Goal: Communication & Community: Answer question/provide support

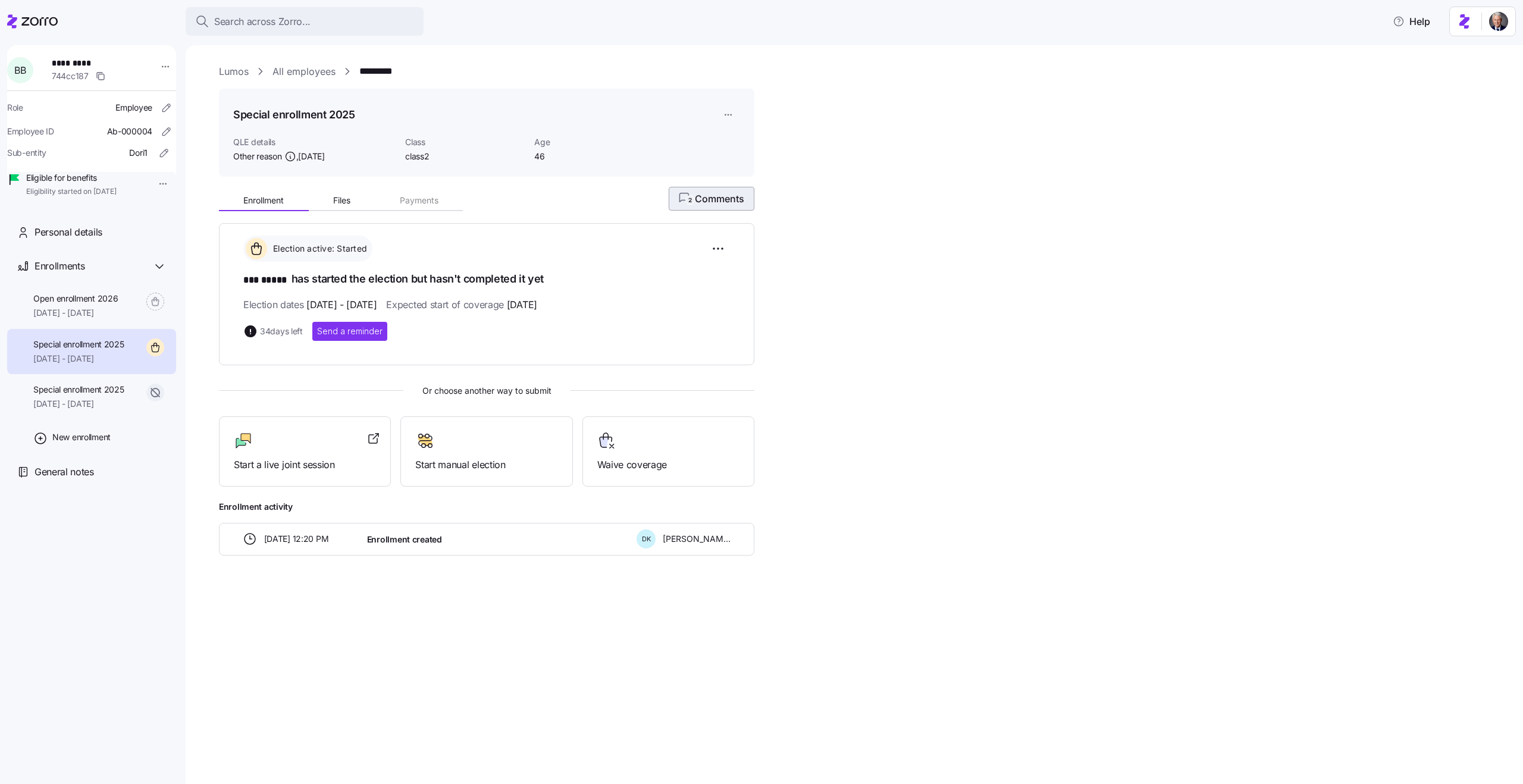
click at [714, 200] on span "2 Comments" at bounding box center [711, 199] width 65 height 14
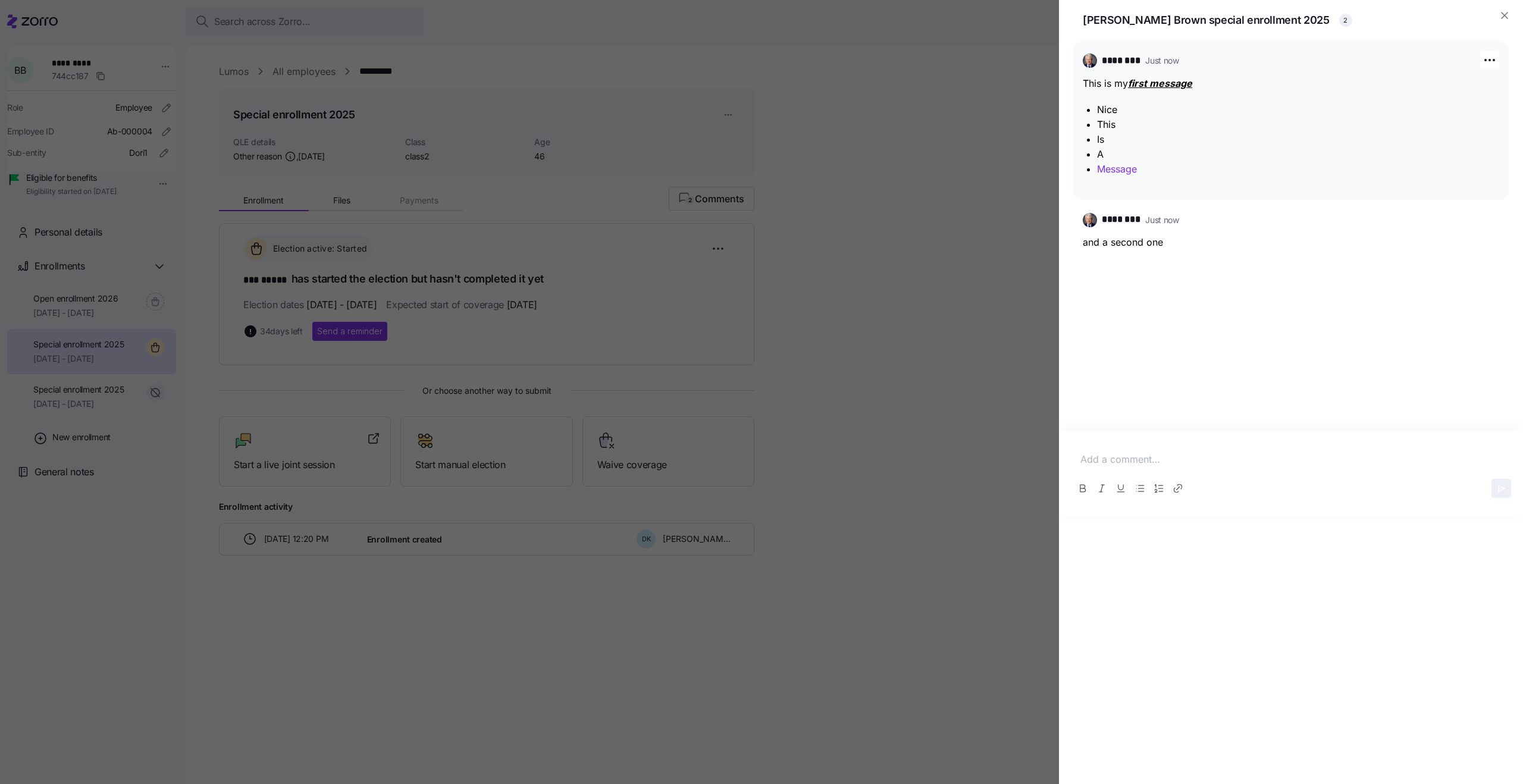
click at [1113, 170] on link "Message" at bounding box center [1117, 169] width 40 height 12
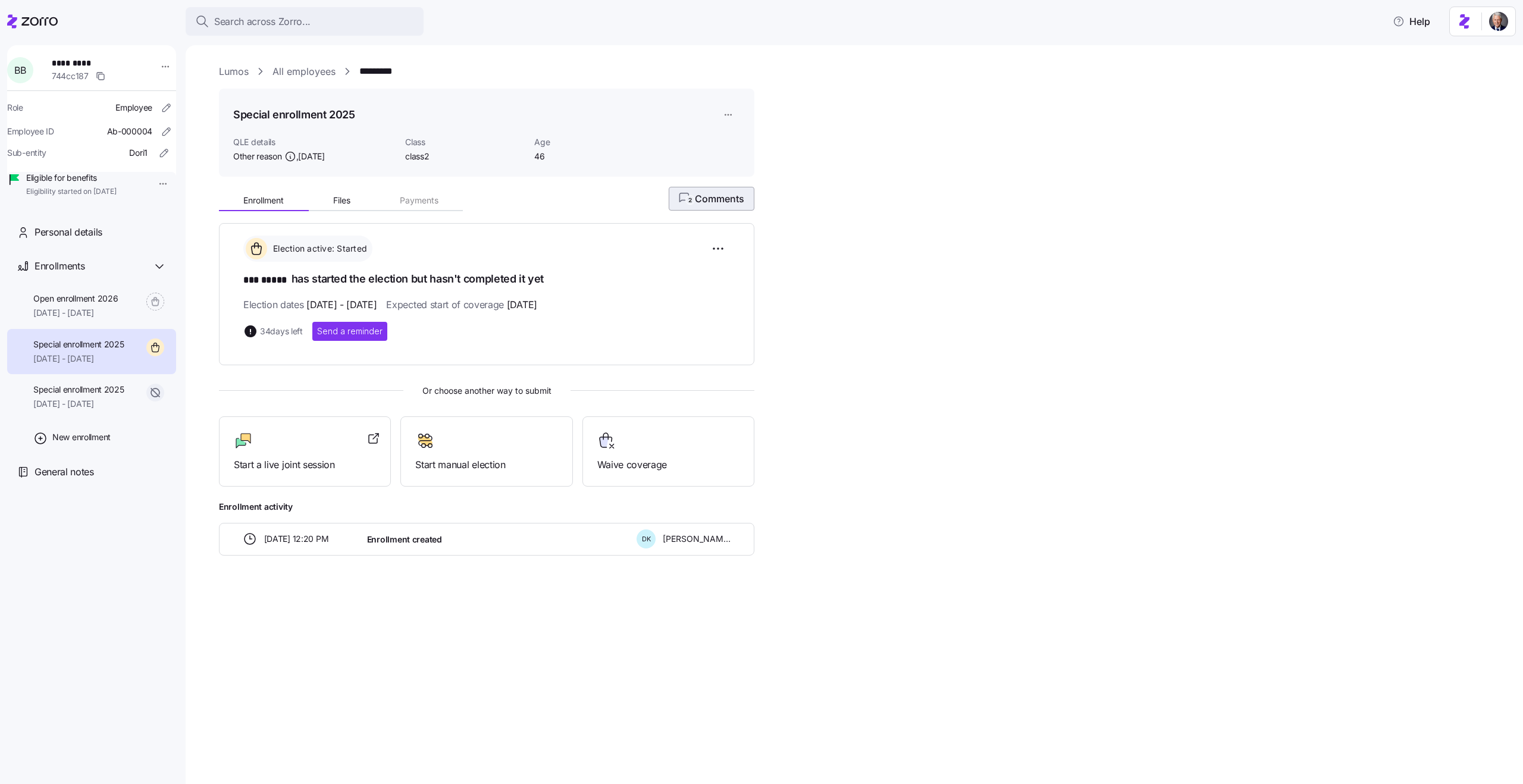
click at [708, 205] on span "2 Comments" at bounding box center [711, 199] width 65 height 14
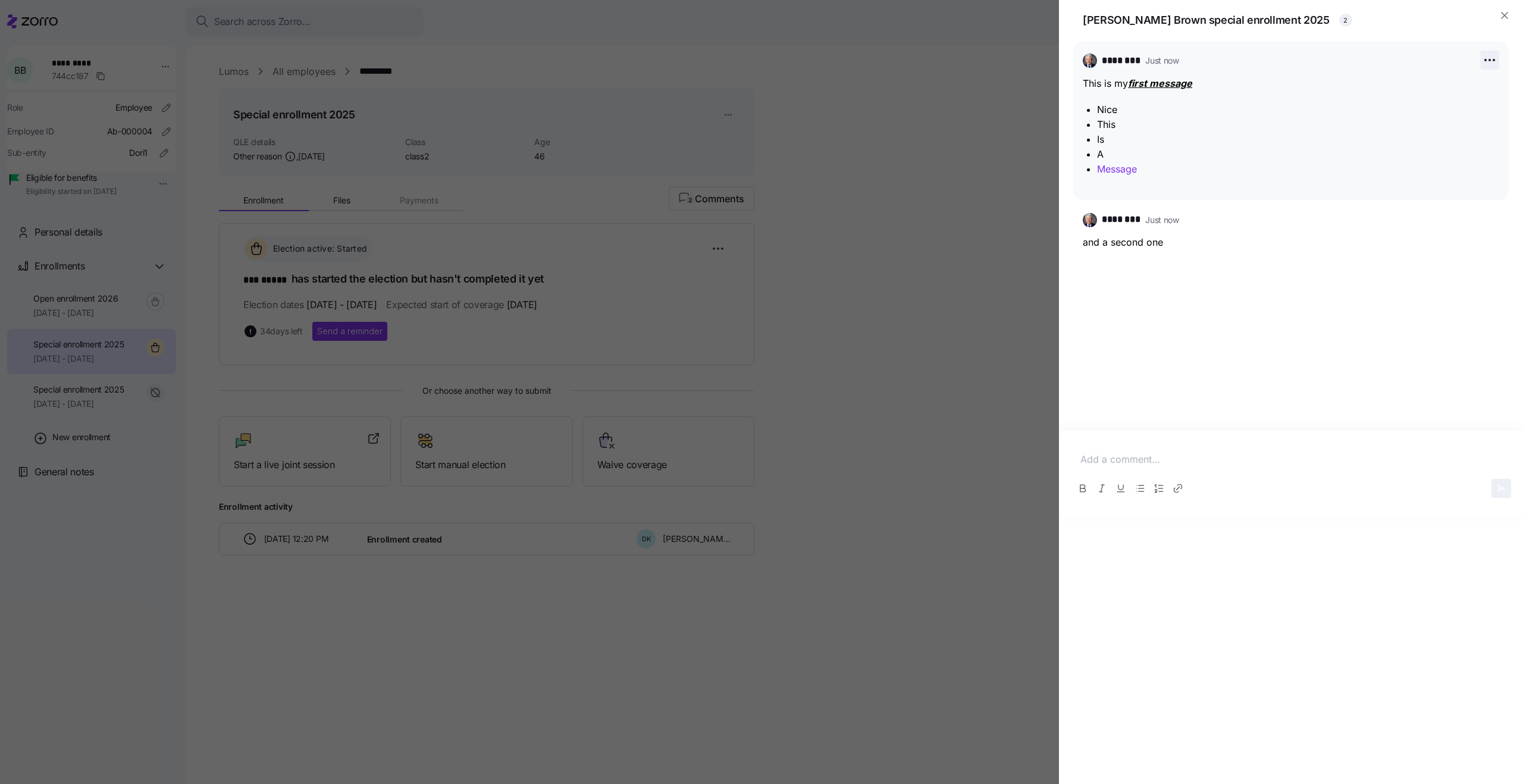
click at [1484, 66] on icon "button" at bounding box center [1490, 60] width 14 height 14
click at [1466, 106] on div "Edit" at bounding box center [1469, 106] width 50 height 19
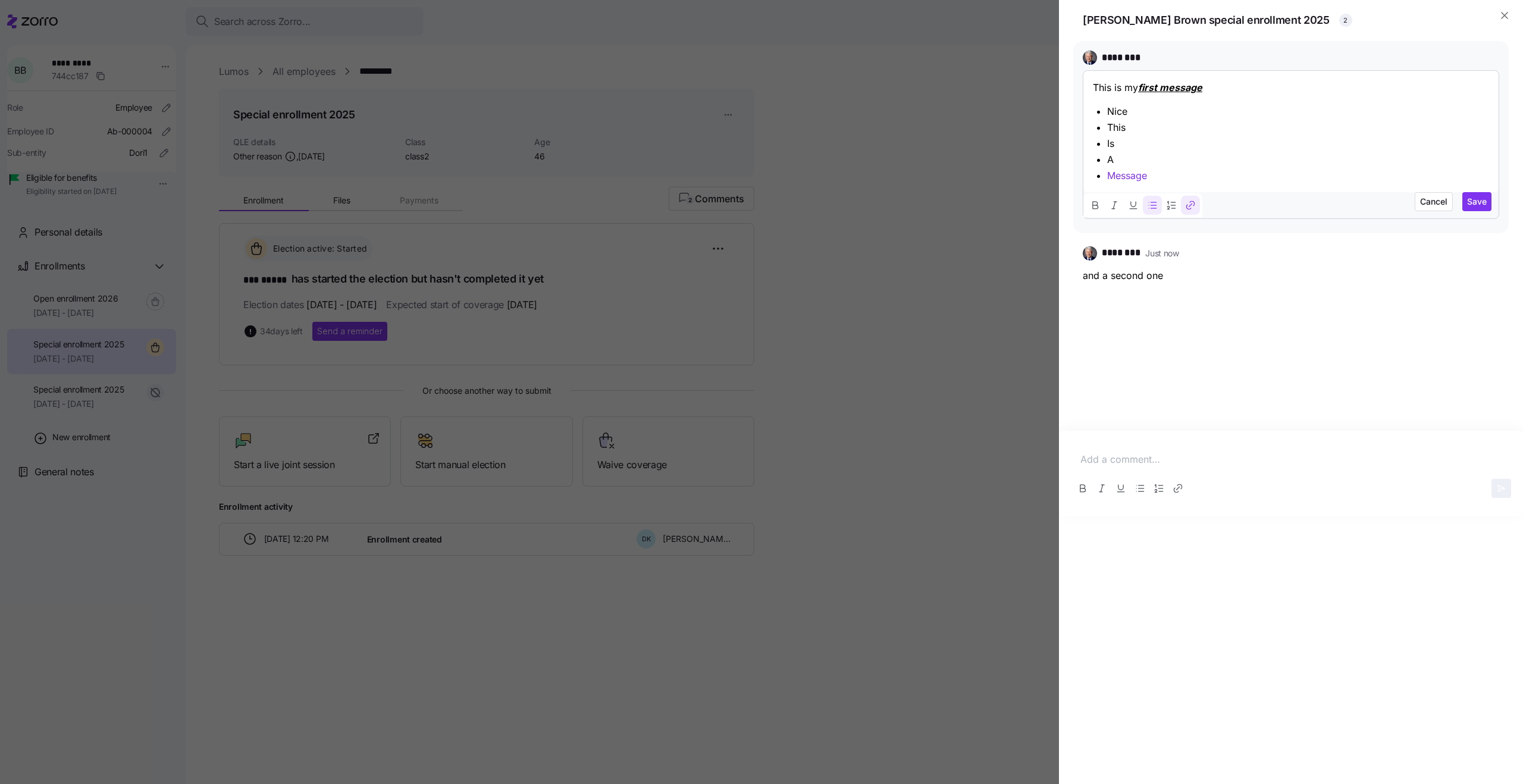
click at [1133, 177] on link "Message" at bounding box center [1127, 175] width 40 height 12
drag, startPoint x: 1167, startPoint y: 172, endPoint x: 1107, endPoint y: 179, distance: 60.4
click at [1107, 179] on p "Message" at bounding box center [1298, 175] width 382 height 15
click at [1188, 208] on icon "Link" at bounding box center [1188, 207] width 5 height 4
click at [1149, 214] on input "google.com" at bounding box center [1185, 207] width 158 height 21
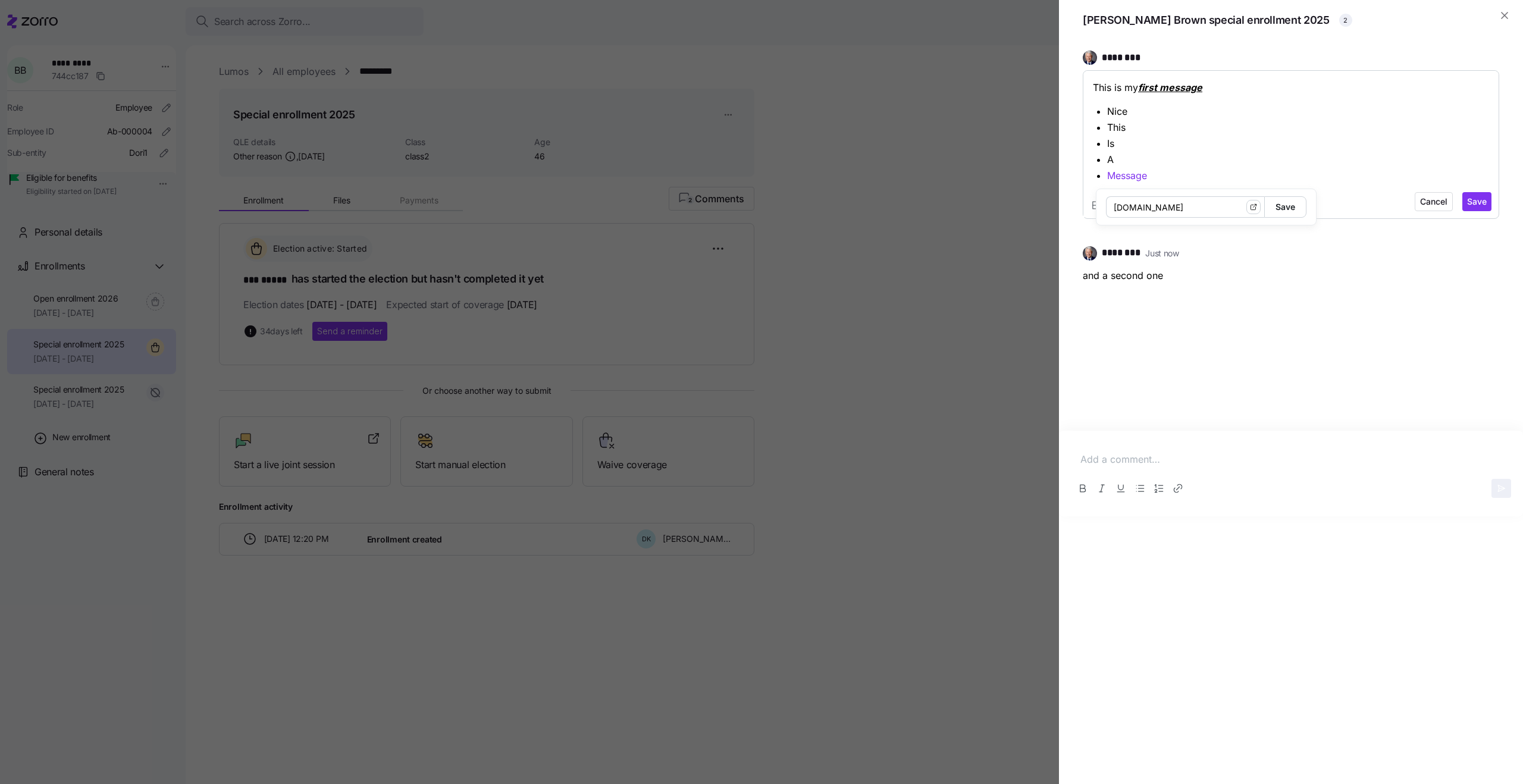
click at [1149, 214] on input "google.com" at bounding box center [1185, 207] width 158 height 21
click at [1249, 210] on icon "button" at bounding box center [1253, 207] width 8 height 8
click at [1249, 206] on icon "button" at bounding box center [1253, 207] width 8 height 8
click at [1249, 208] on icon "button" at bounding box center [1253, 207] width 8 height 8
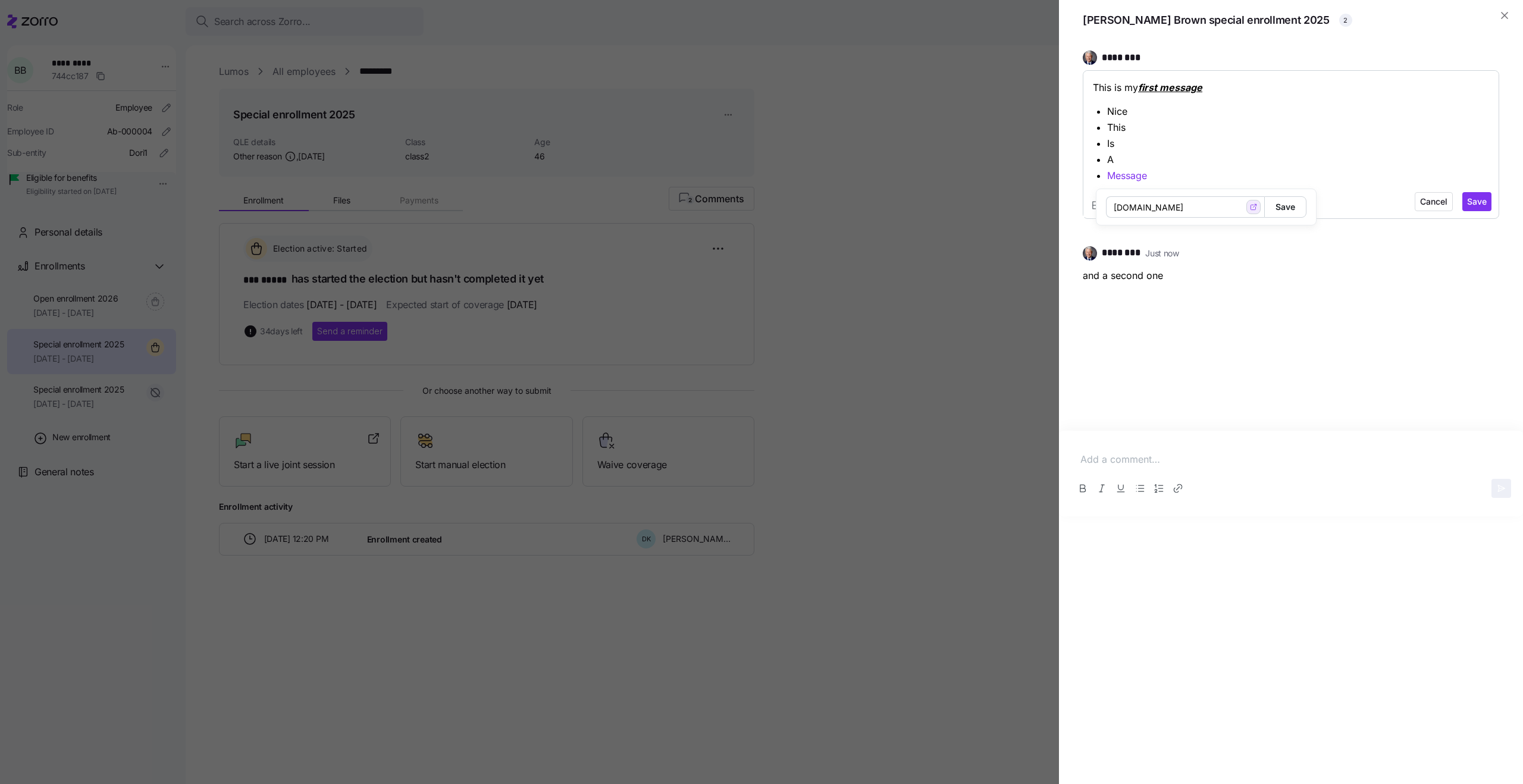
click at [1276, 207] on span "Save" at bounding box center [1285, 207] width 19 height 20
click at [1472, 201] on span "Save" at bounding box center [1477, 201] width 19 height 12
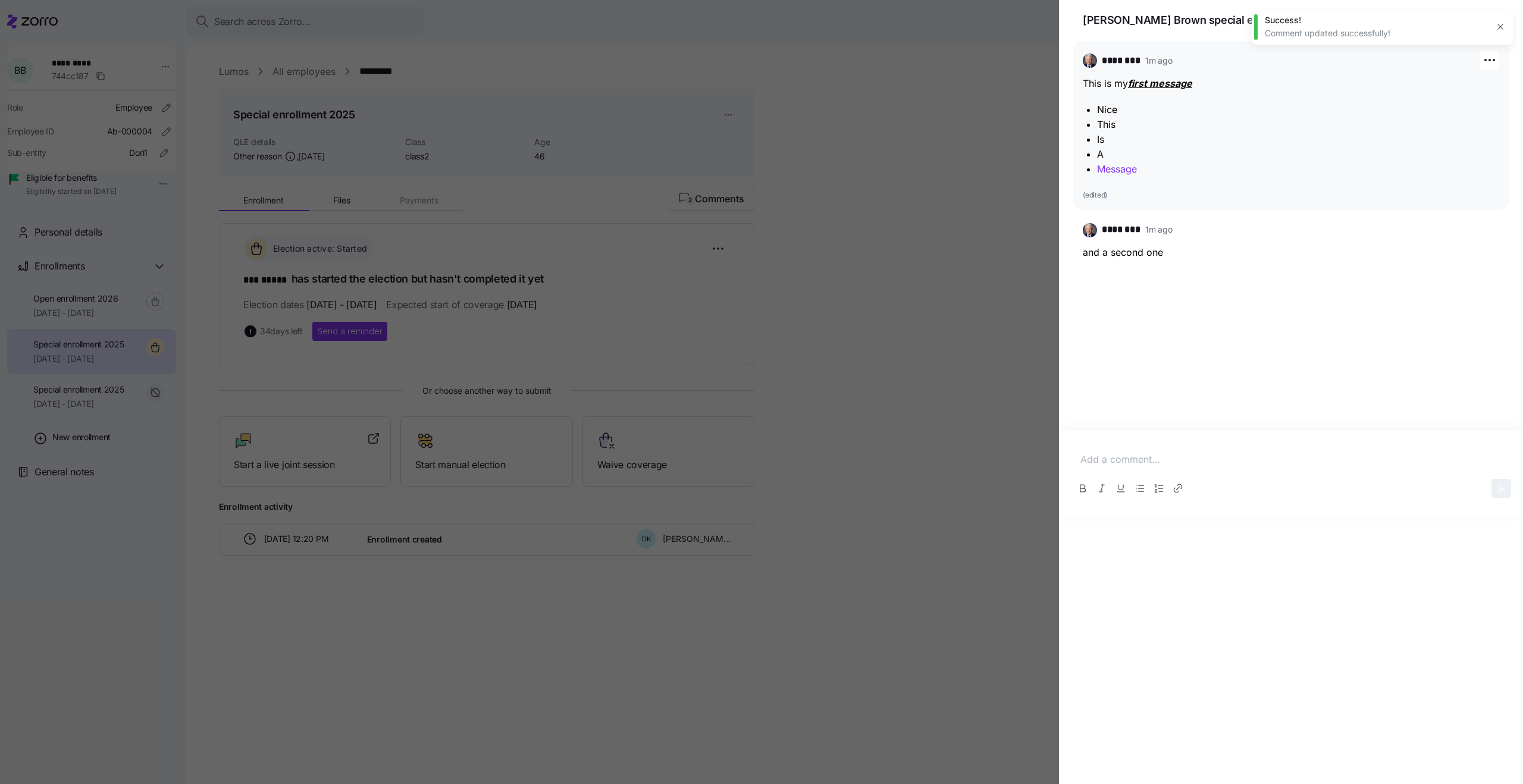
click at [1123, 170] on link "Message" at bounding box center [1117, 169] width 40 height 12
click at [1123, 170] on link "Message" at bounding box center [1117, 169] width 40 height 12
click at [1153, 469] on div at bounding box center [1291, 460] width 440 height 34
click at [1176, 487] on icon "Link" at bounding box center [1178, 488] width 12 height 12
click at [1237, 492] on icon "button" at bounding box center [1241, 490] width 8 height 8
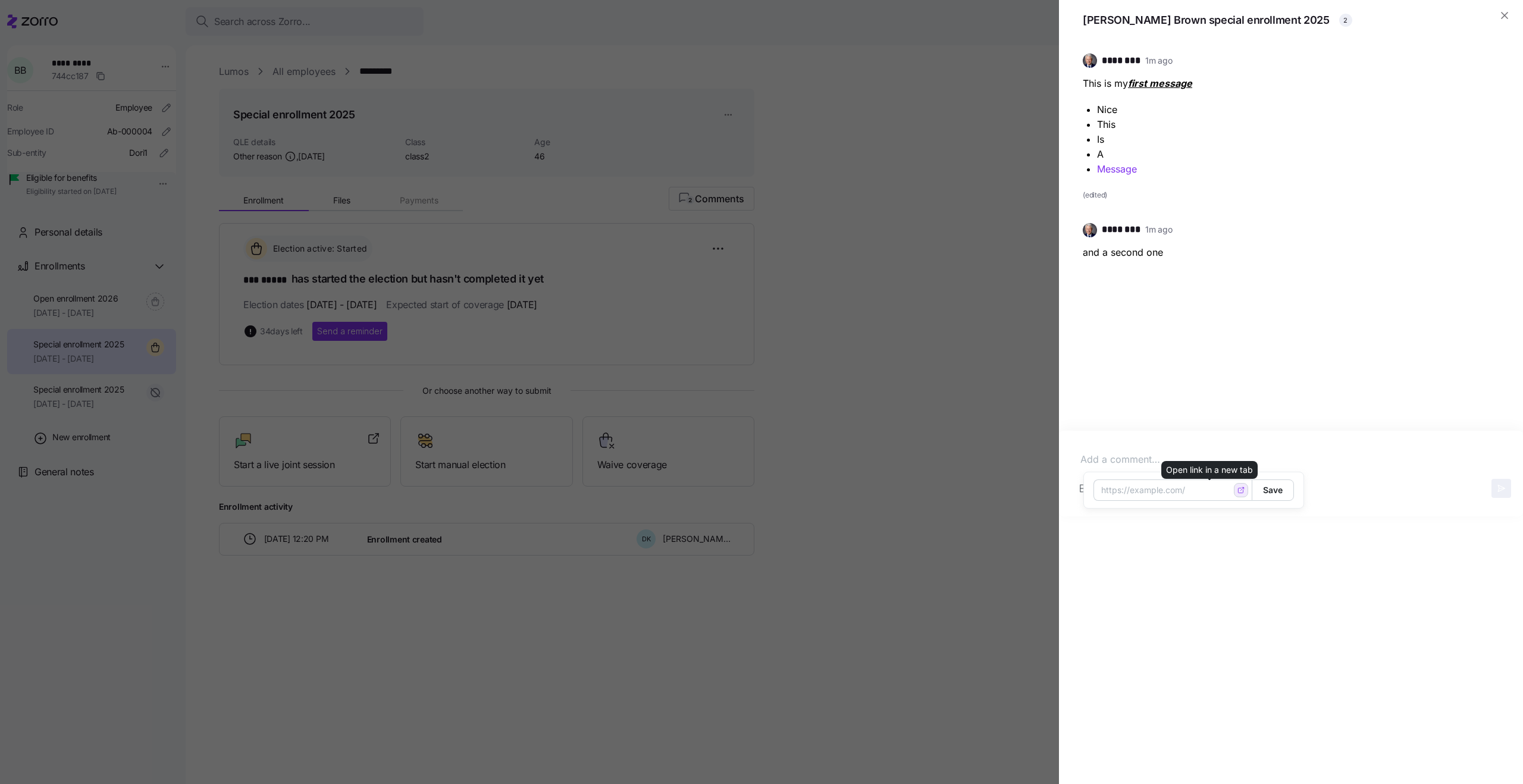
click at [1234, 495] on button "button" at bounding box center [1241, 490] width 14 height 14
click at [1143, 494] on input "Enter URL" at bounding box center [1173, 490] width 158 height 21
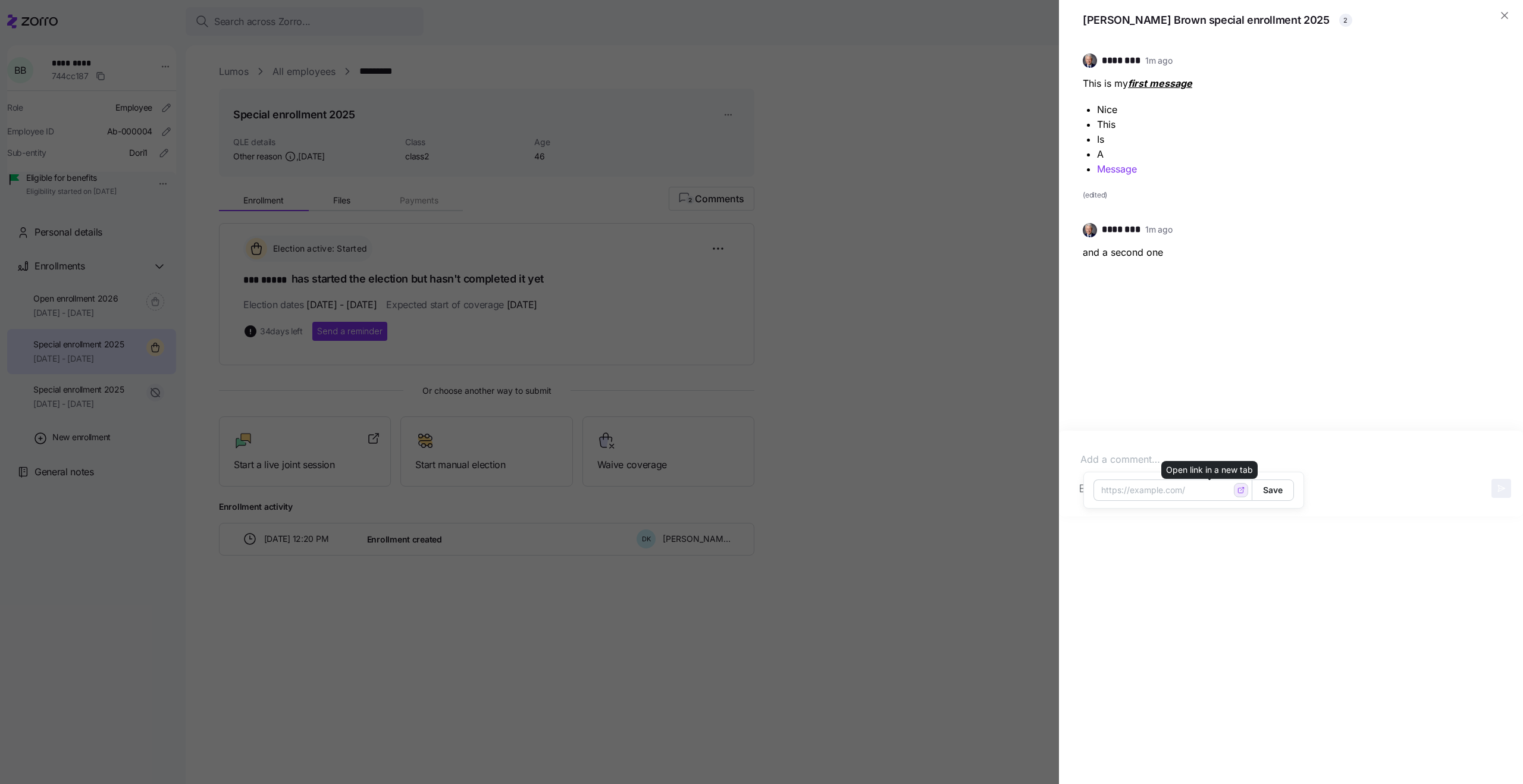
click at [1237, 491] on icon "button" at bounding box center [1241, 490] width 8 height 8
click at [1237, 493] on icon "button" at bounding box center [1241, 490] width 8 height 8
click at [1168, 493] on input "Enter URL" at bounding box center [1173, 490] width 158 height 21
click at [1188, 495] on input "Enter URL" at bounding box center [1173, 490] width 158 height 21
click at [1237, 494] on icon "button" at bounding box center [1241, 490] width 8 height 8
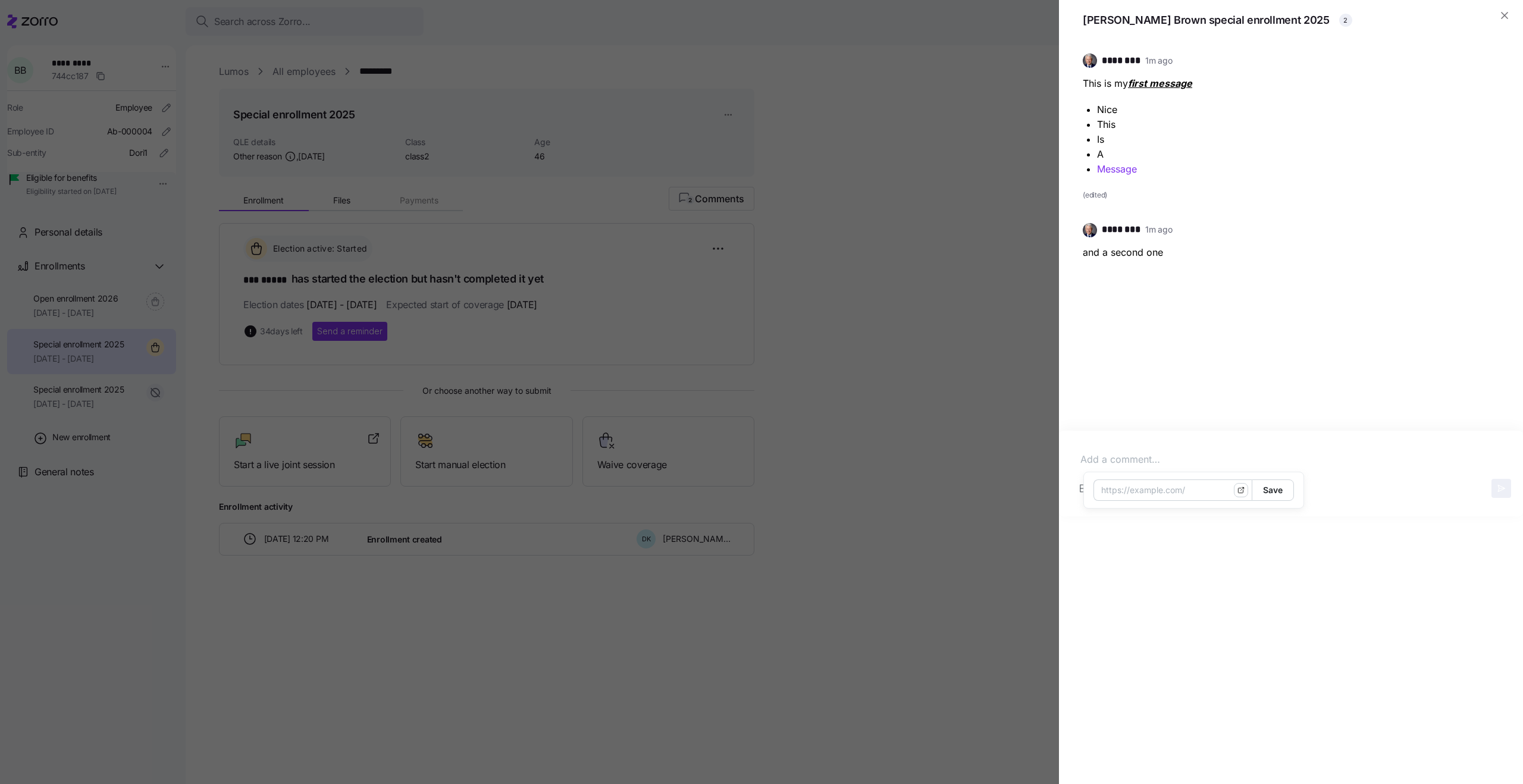
click at [1219, 537] on div "******** 1m ago This is my first message Nice This Is A Message (edited) ******…" at bounding box center [1291, 412] width 464 height 743
click at [1491, 229] on icon "button" at bounding box center [1490, 229] width 14 height 14
click at [1495, 228] on icon "button" at bounding box center [1490, 229] width 14 height 14
click at [1467, 254] on div "Copy link" at bounding box center [1467, 256] width 36 height 13
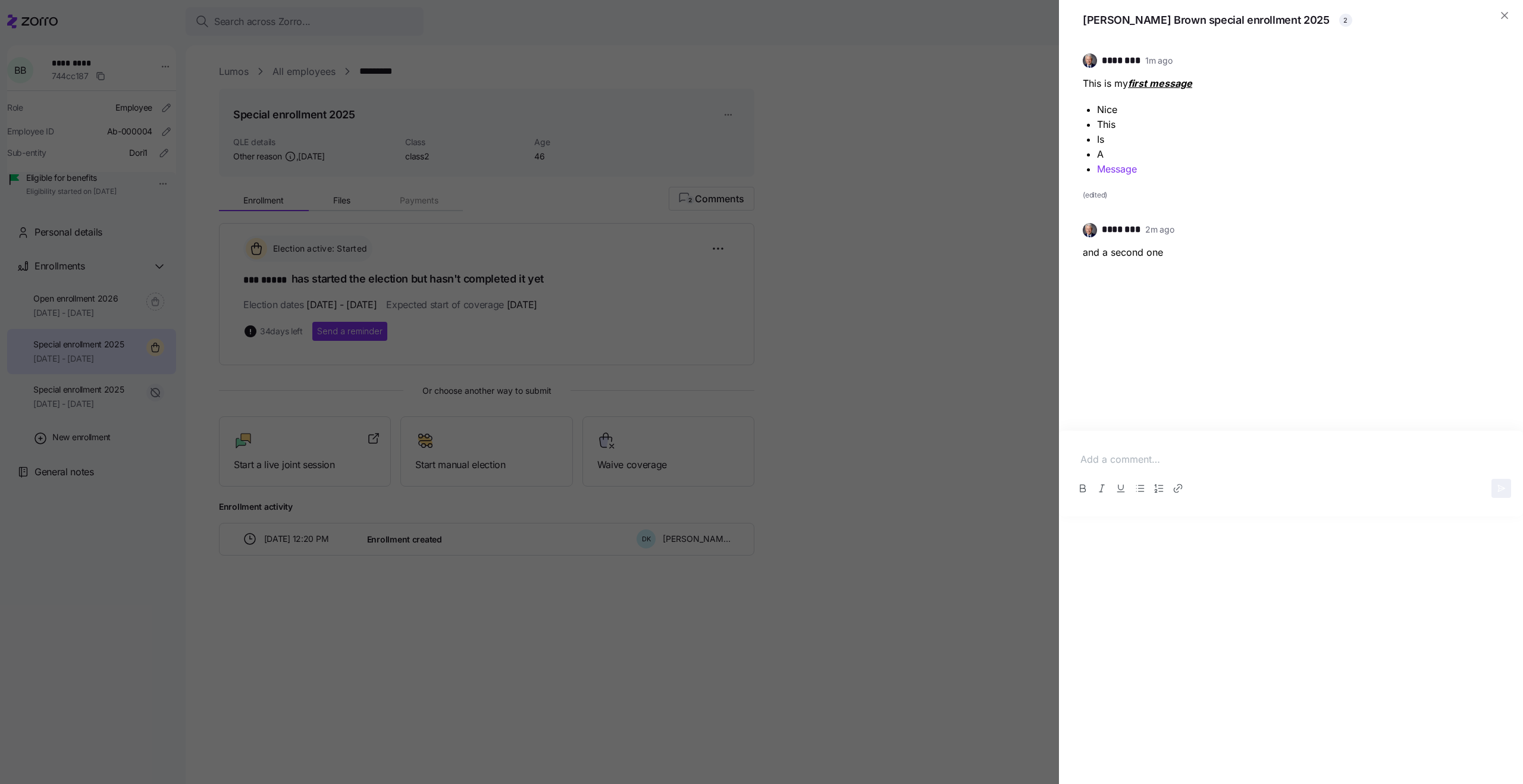
click at [726, 184] on div at bounding box center [762, 392] width 1523 height 784
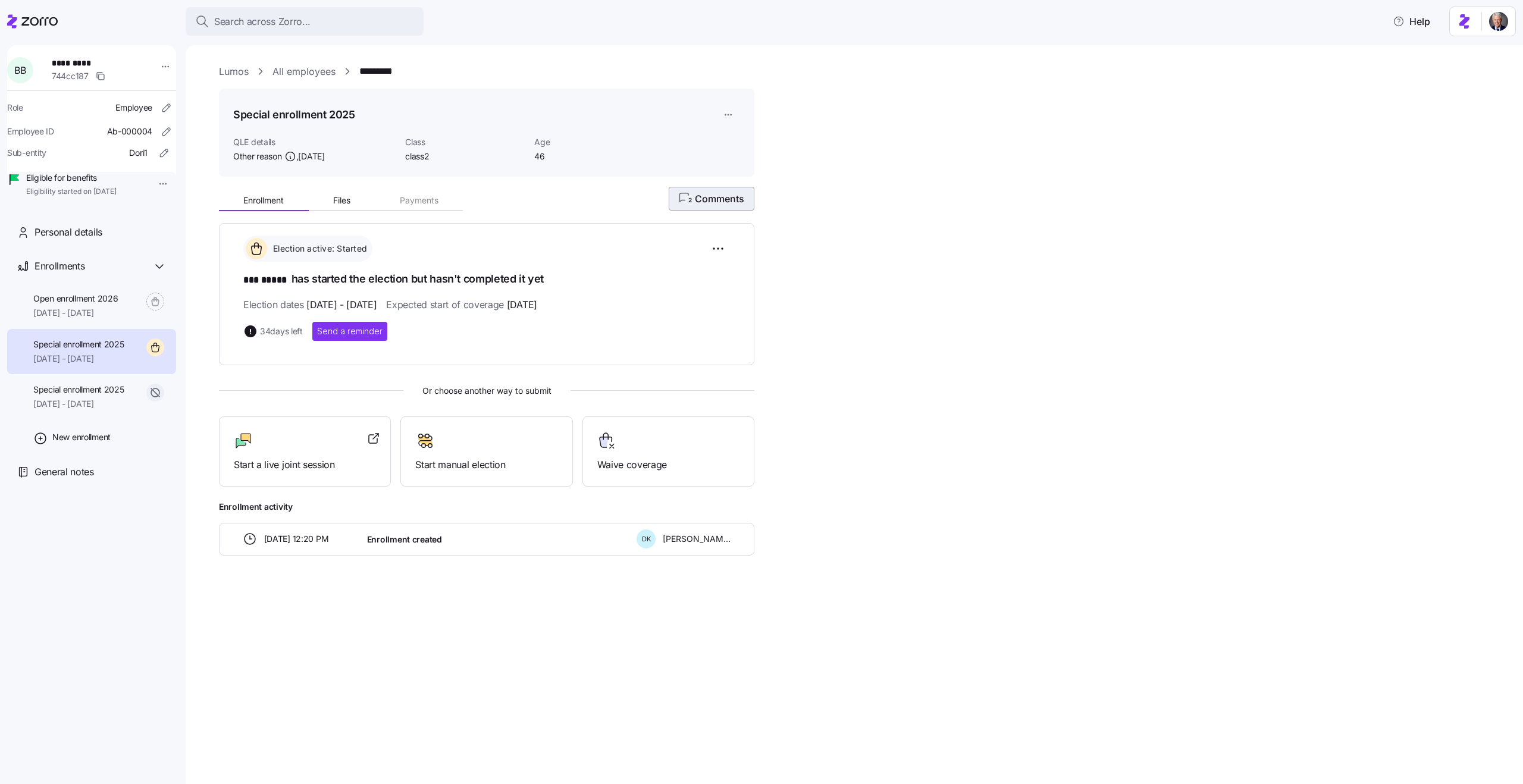
click at [717, 204] on span "2 Comments" at bounding box center [711, 199] width 65 height 14
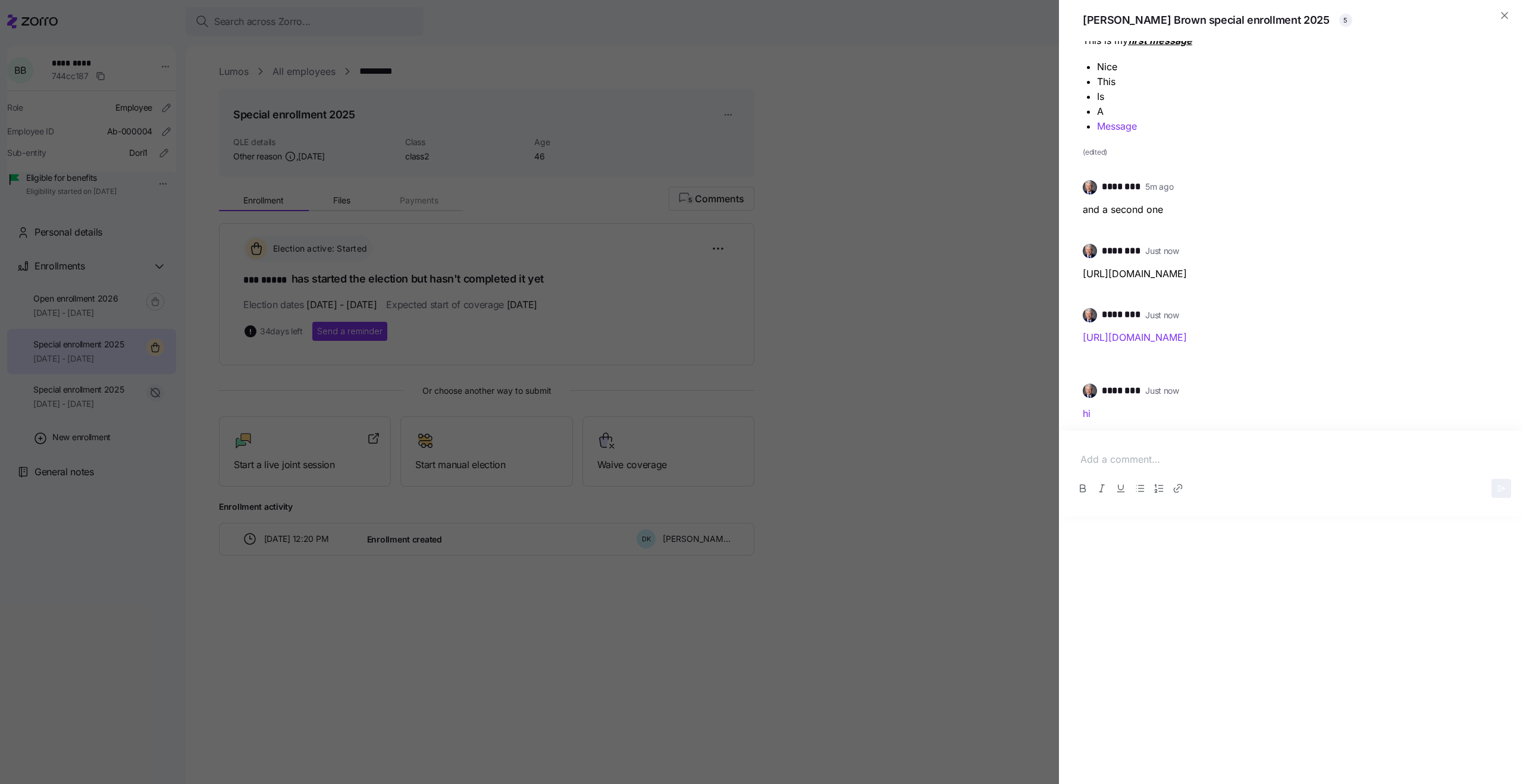
scroll to position [48, 0]
click at [1086, 409] on link "hi" at bounding box center [1087, 409] width 8 height 12
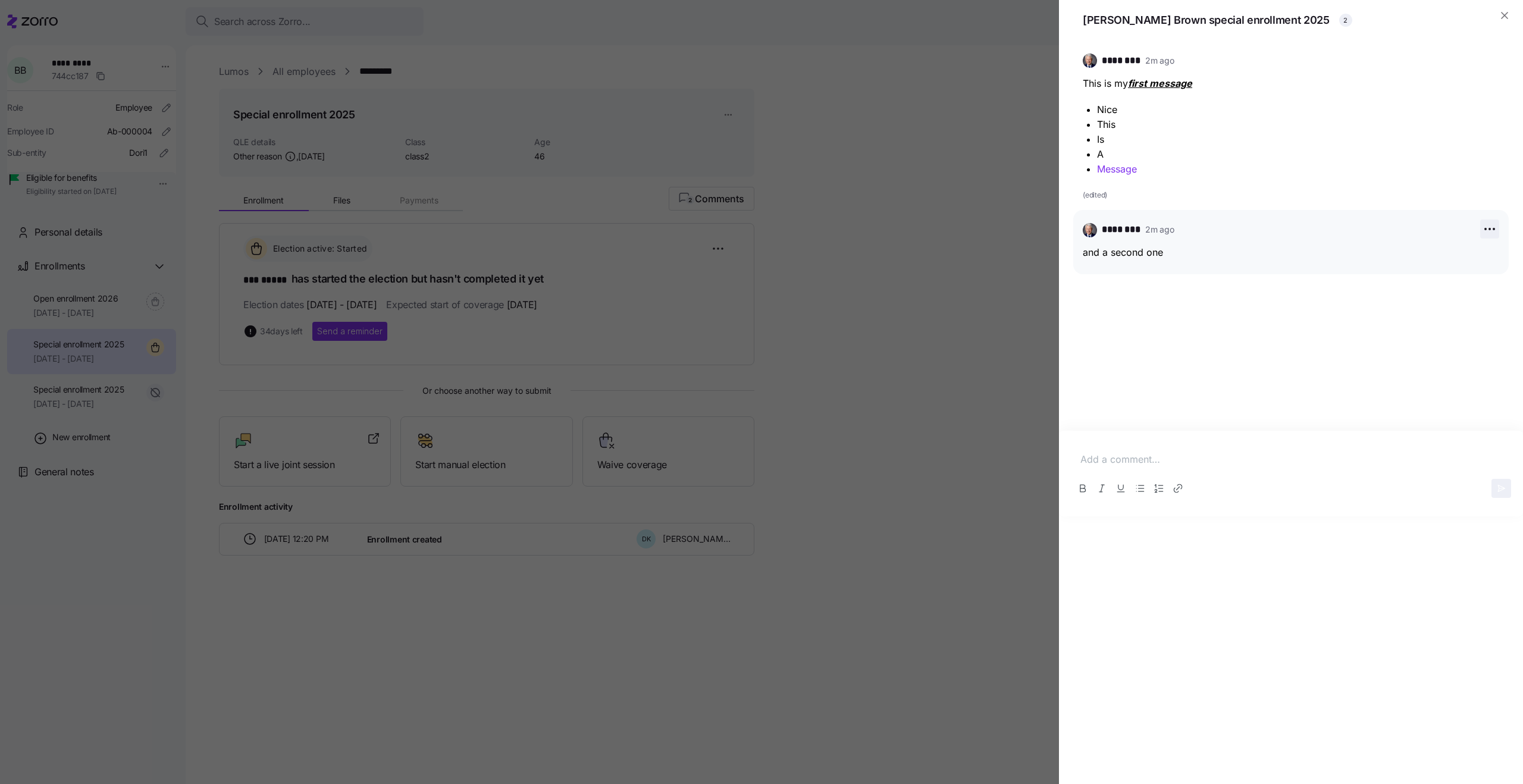
click at [1487, 229] on icon "button" at bounding box center [1490, 229] width 14 height 14
click at [1469, 289] on div "Delete" at bounding box center [1461, 294] width 25 height 13
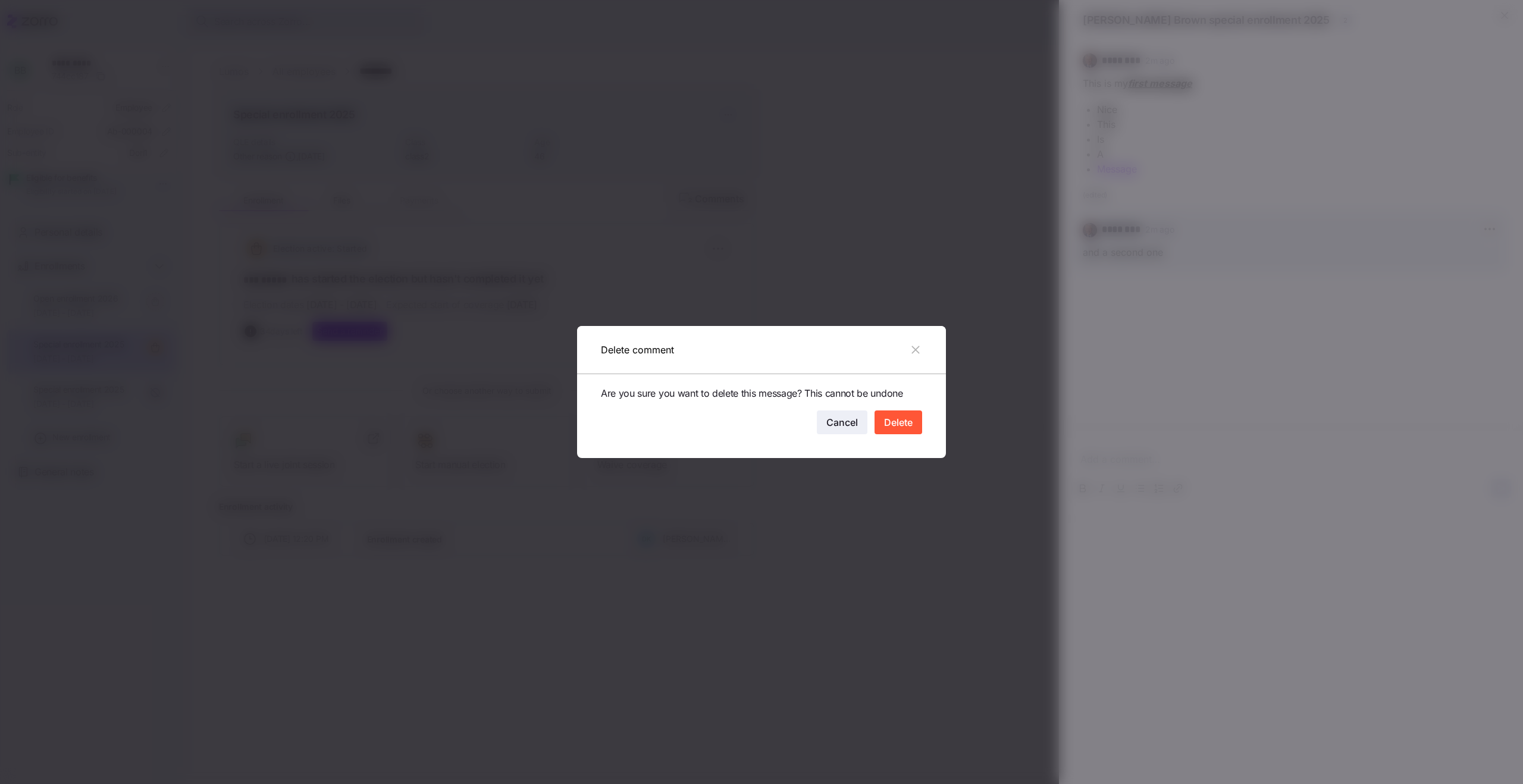
click at [842, 427] on span "Cancel" at bounding box center [842, 422] width 32 height 14
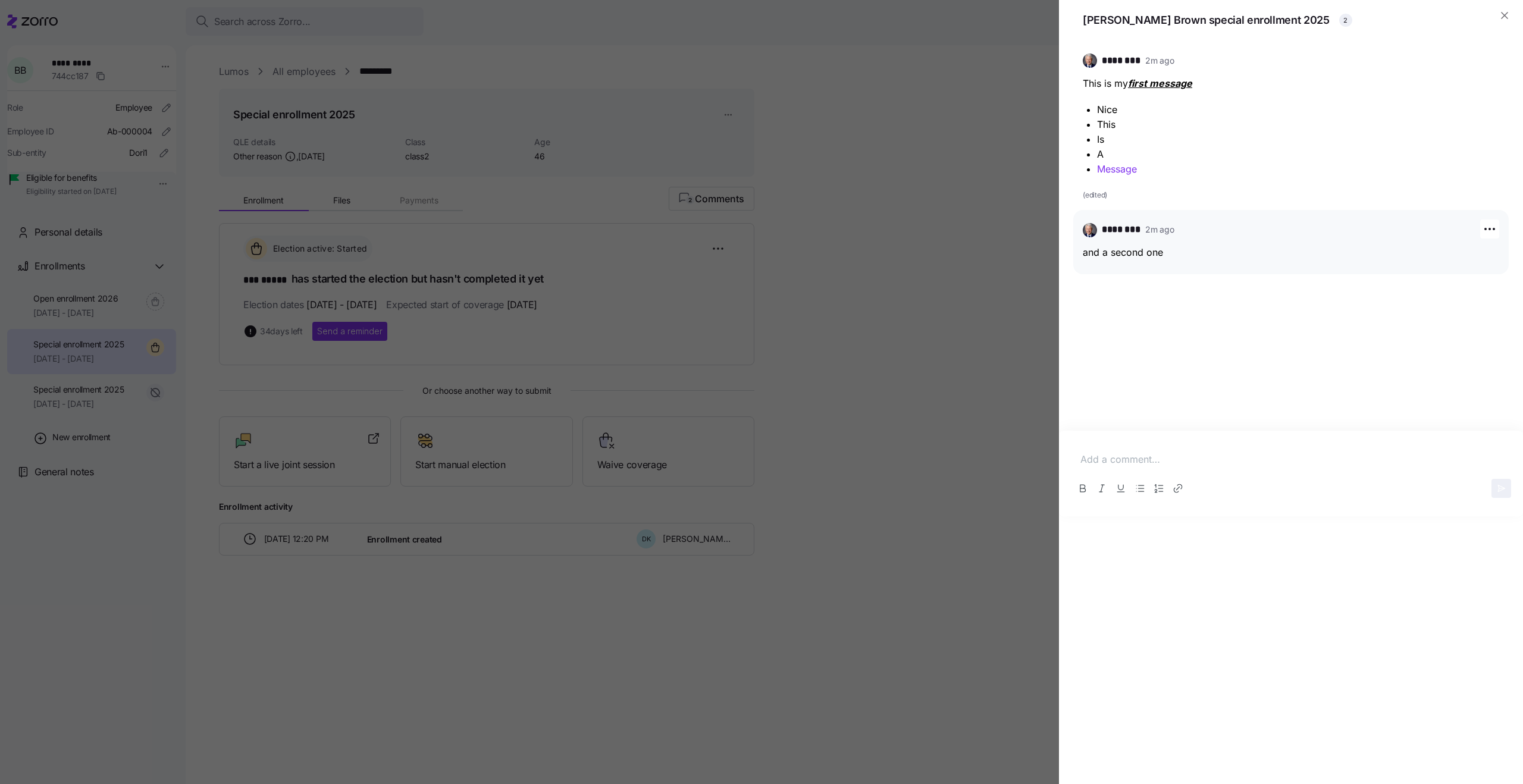
click at [1295, 319] on div "******** 2m ago This is my first message Nice This Is A Message (edited) ******…" at bounding box center [1291, 236] width 436 height 390
click at [1273, 326] on div "******** 2m ago This is my first message Nice This Is A Message (edited) ******…" at bounding box center [1291, 236] width 436 height 390
click at [921, 374] on div at bounding box center [762, 392] width 1523 height 784
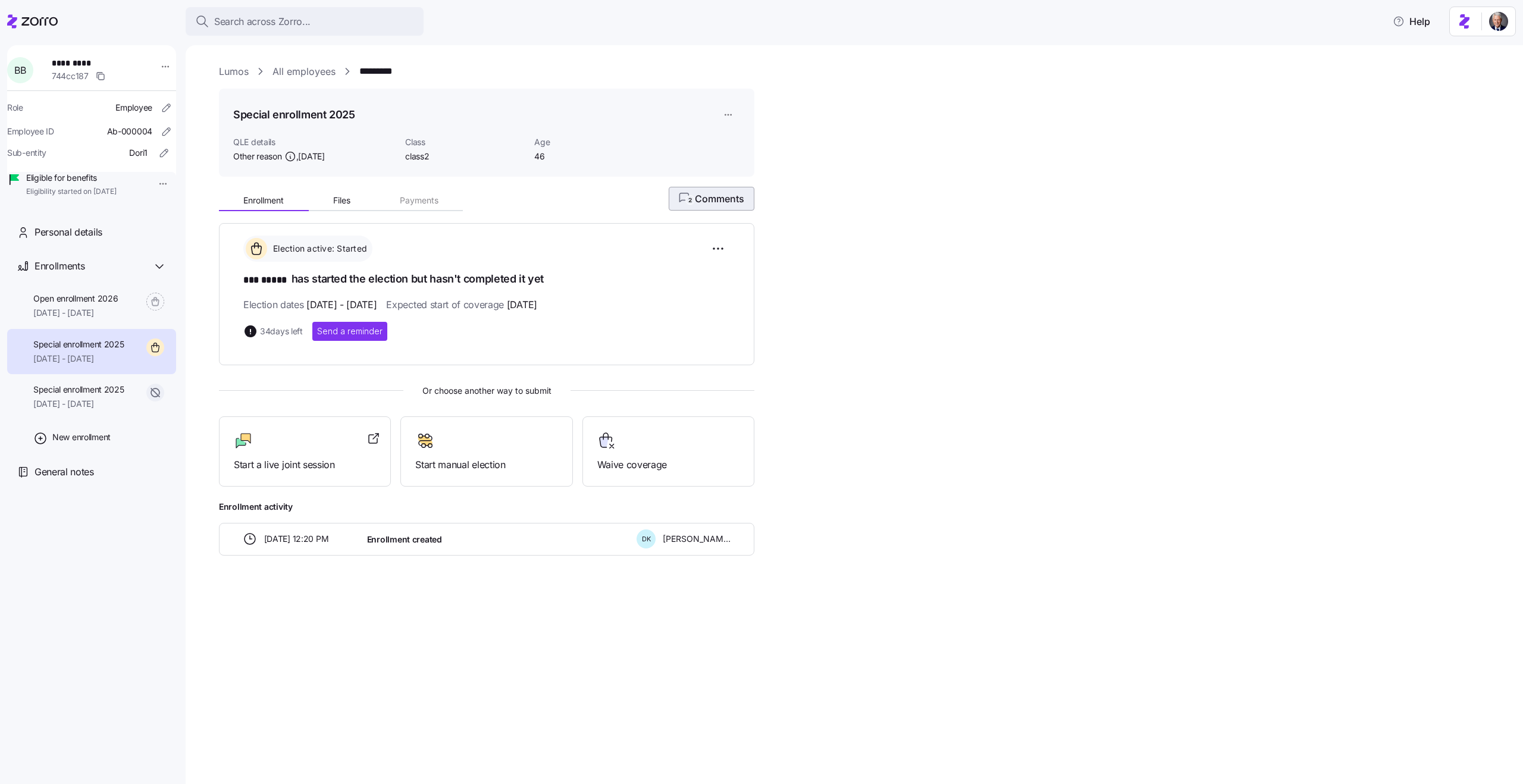
click at [701, 205] on span "2 Comments" at bounding box center [711, 199] width 65 height 14
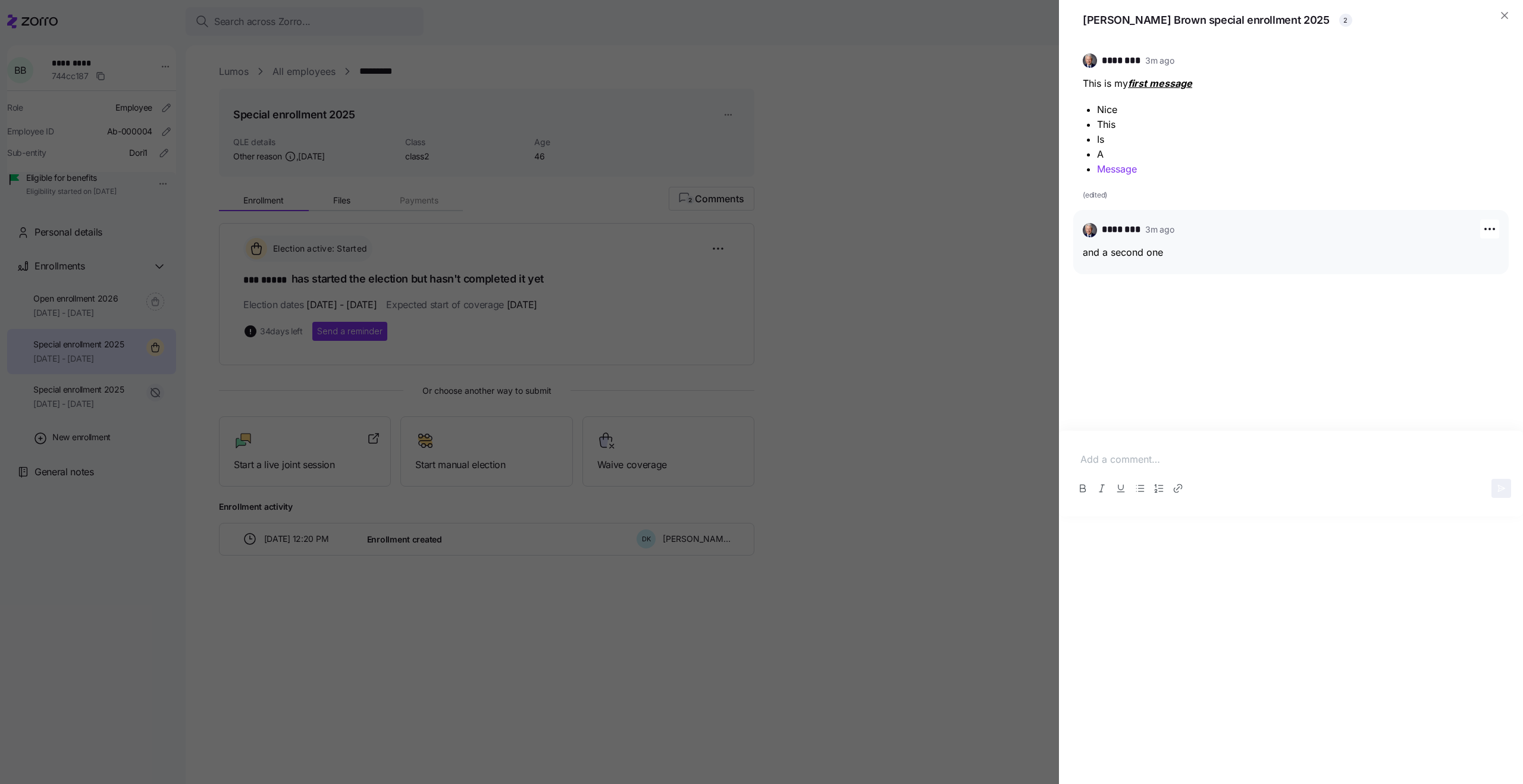
click at [1107, 452] on p at bounding box center [1291, 459] width 421 height 15
click at [1505, 486] on icon "button" at bounding box center [1502, 488] width 10 height 10
click at [1131, 320] on p "https://google.com" at bounding box center [1291, 317] width 416 height 15
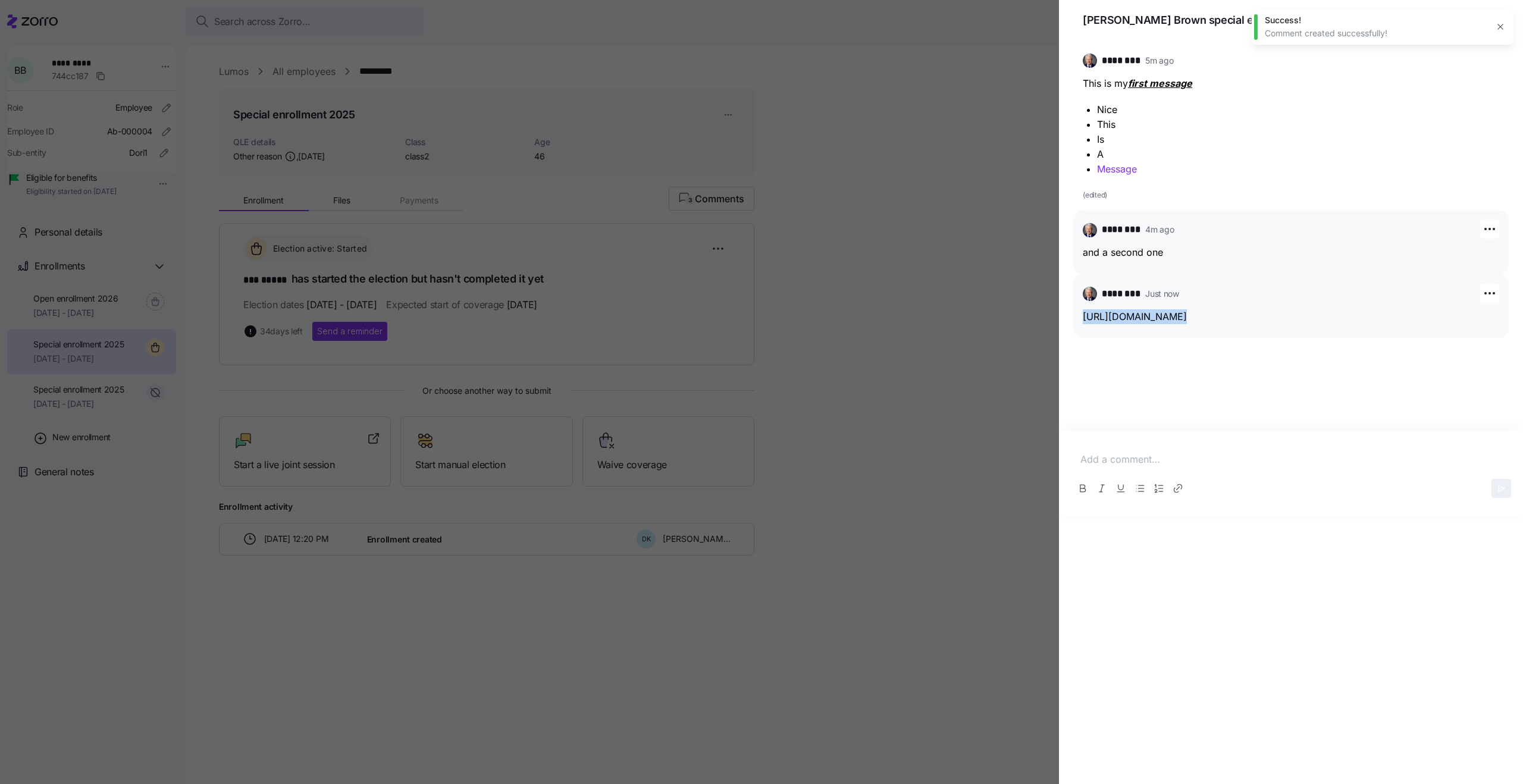
click at [1160, 319] on p "https://google.com" at bounding box center [1291, 317] width 416 height 15
click at [1144, 320] on p "https://google.com" at bounding box center [1291, 317] width 416 height 15
copy div "https://google.com"
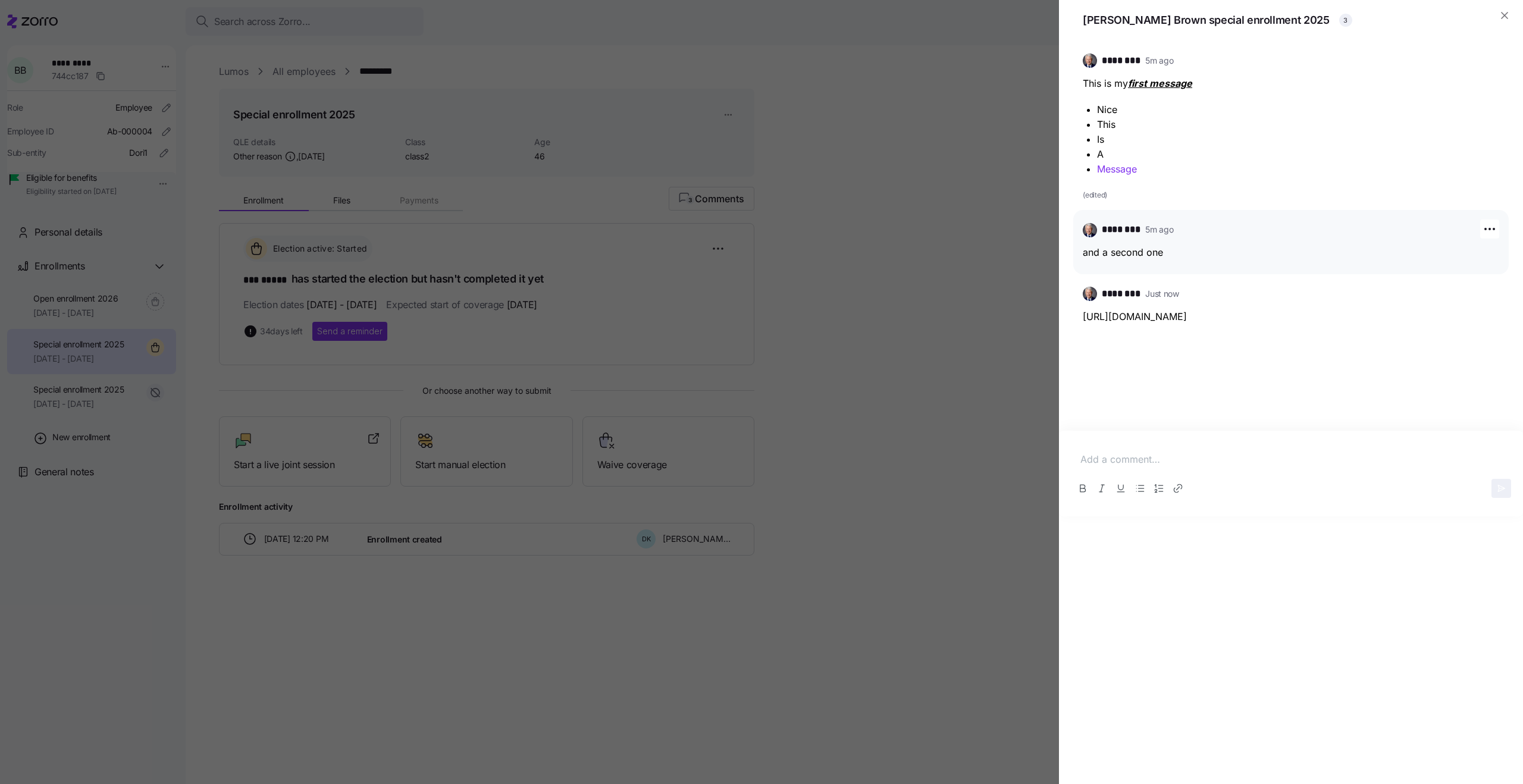
click at [1141, 459] on p at bounding box center [1291, 459] width 421 height 15
click at [1140, 458] on link "https://google.com" at bounding box center [1132, 459] width 104 height 12
click at [1254, 461] on p "https://google.com" at bounding box center [1291, 459] width 421 height 15
click at [1498, 502] on icon "button" at bounding box center [1502, 506] width 10 height 10
click at [1136, 382] on link "https://google.com" at bounding box center [1134, 380] width 104 height 12
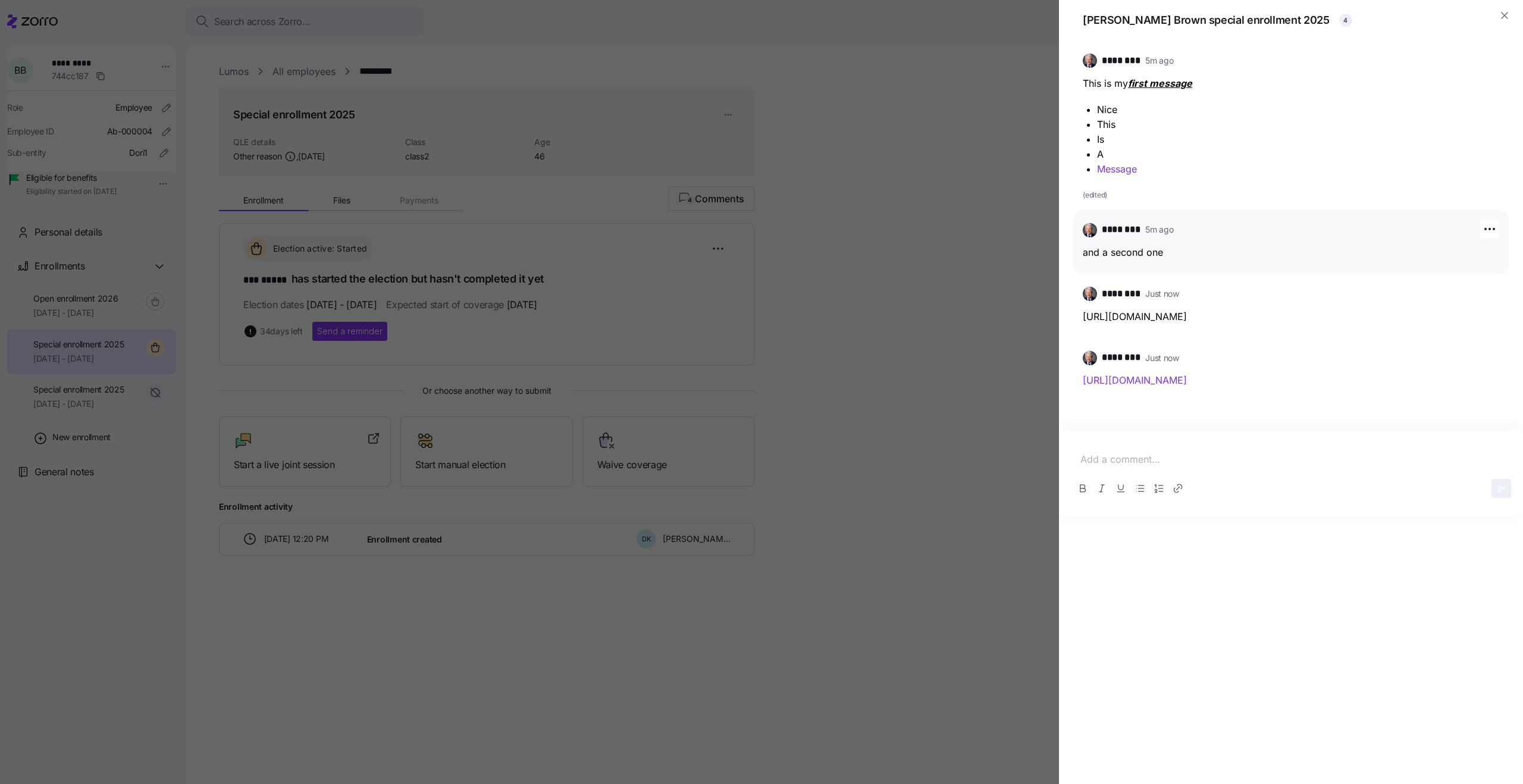
click at [1120, 449] on div at bounding box center [1291, 460] width 440 height 34
click at [1094, 452] on p "hi" at bounding box center [1291, 459] width 421 height 15
click at [1180, 486] on icon "Link" at bounding box center [1179, 486] width 4 height 4
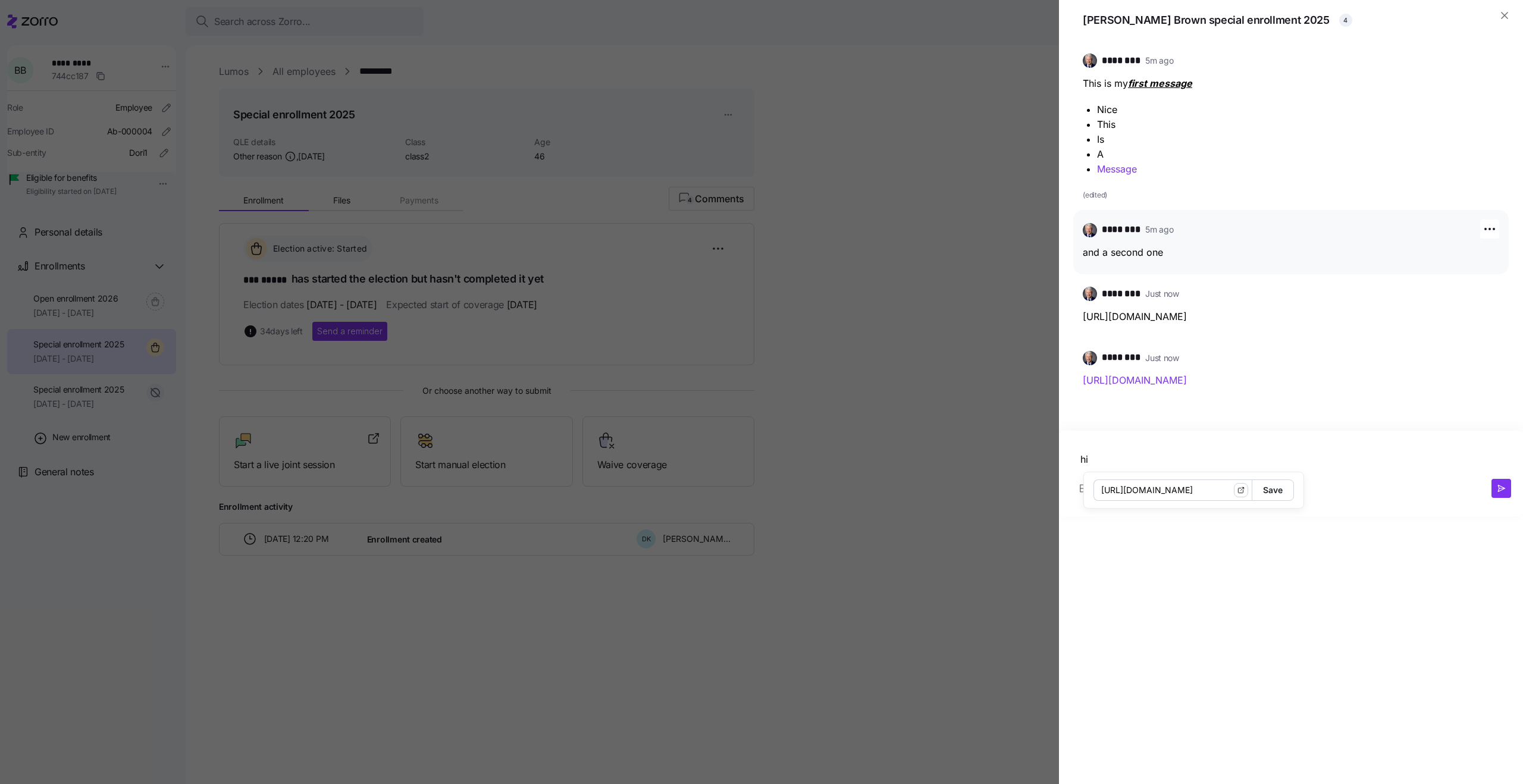
type input "https://google.com"
click at [1263, 491] on span "Save" at bounding box center [1273, 489] width 19 height 20
click at [1497, 488] on icon "button" at bounding box center [1502, 488] width 10 height 10
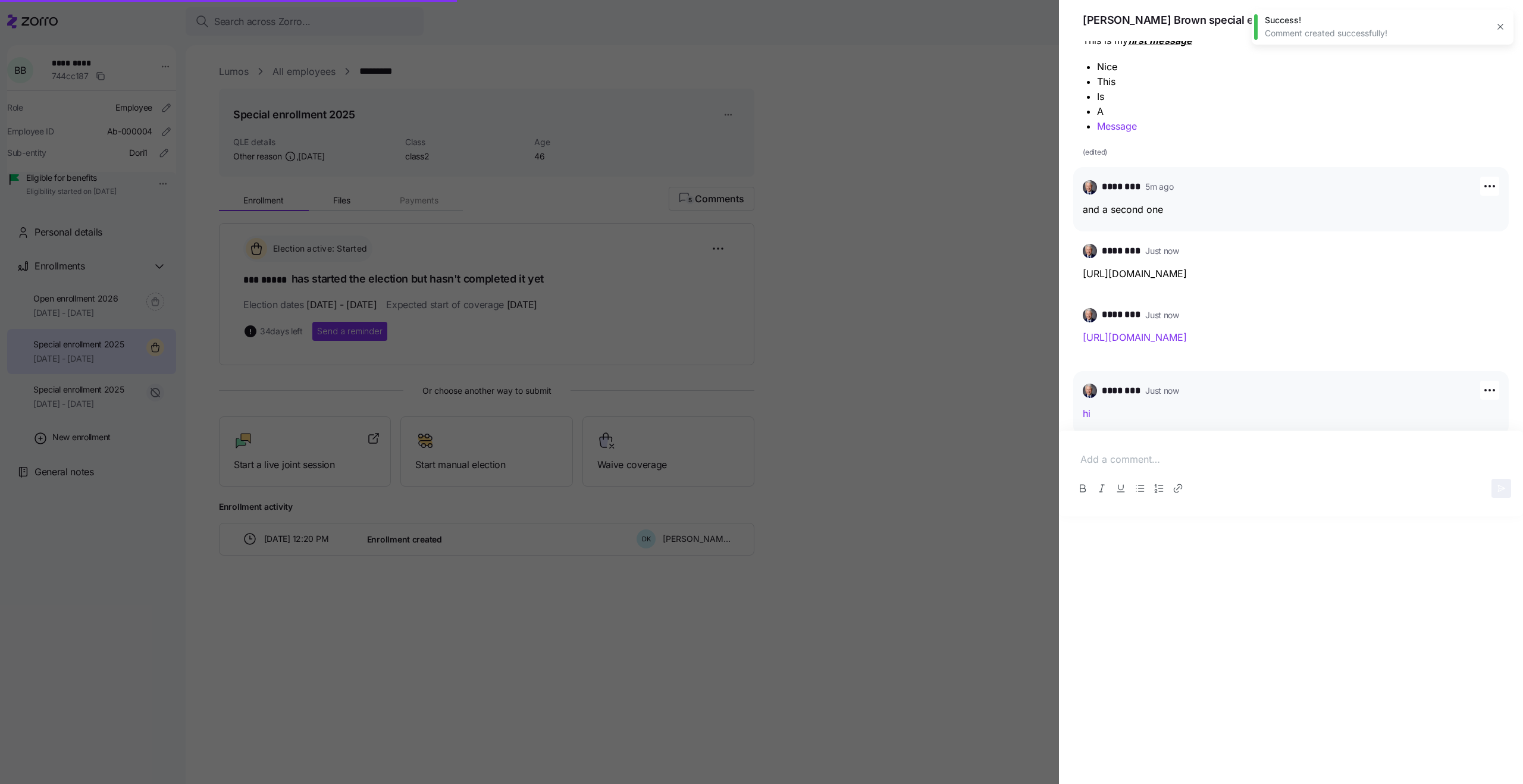
scroll to position [48, 0]
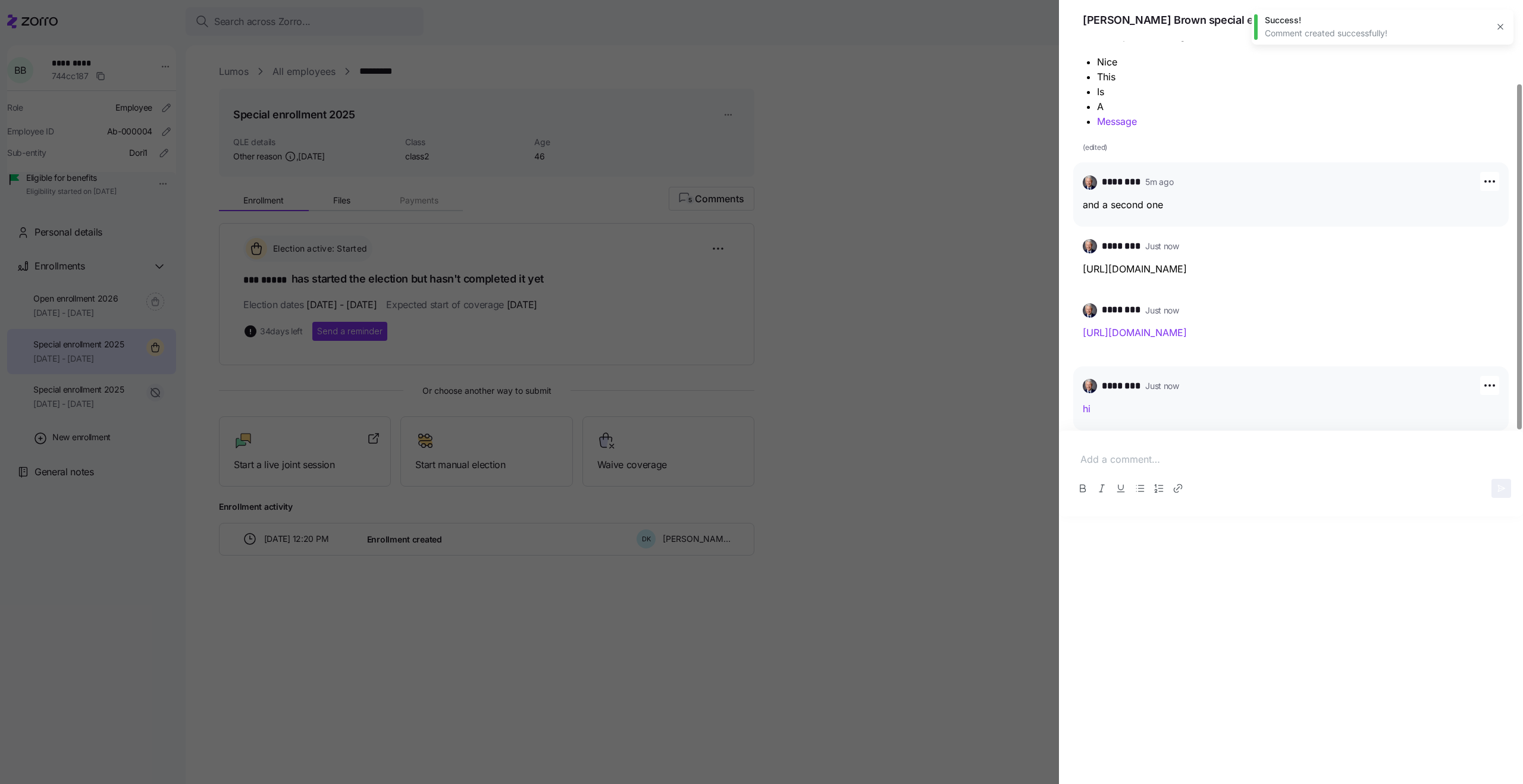
click at [1087, 408] on link "hi" at bounding box center [1087, 409] width 8 height 12
